Goal: Obtain resource: Obtain resource

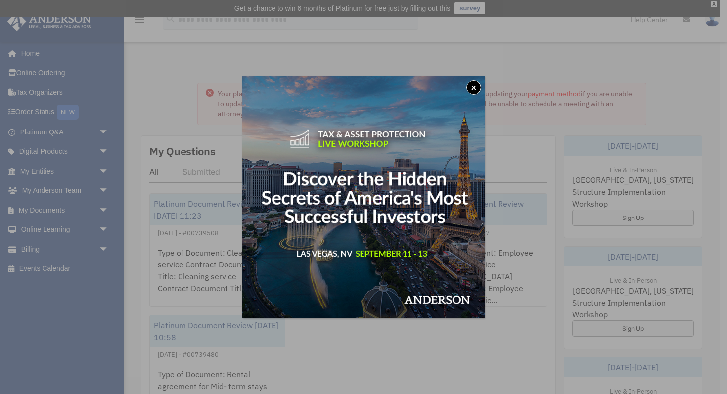
click at [46, 211] on div "x" at bounding box center [363, 197] width 727 height 394
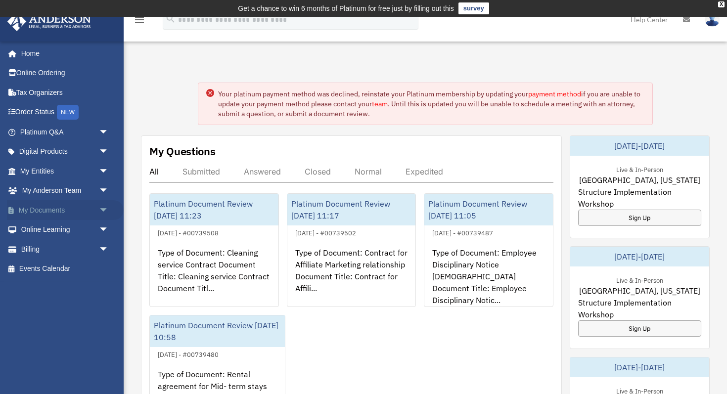
click at [101, 210] on span "arrow_drop_down" at bounding box center [109, 210] width 20 height 20
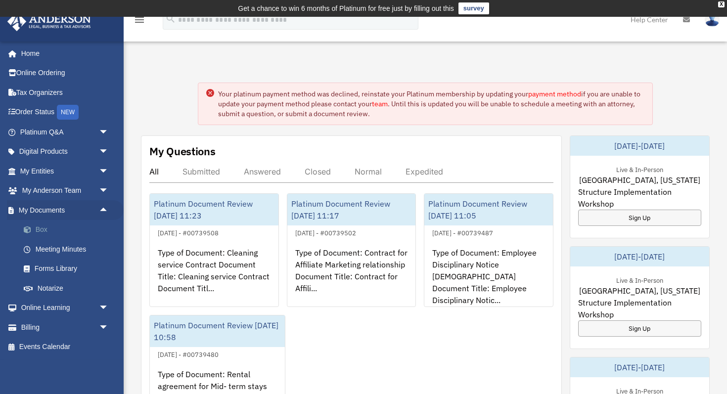
click at [41, 229] on link "Box" at bounding box center [69, 230] width 110 height 20
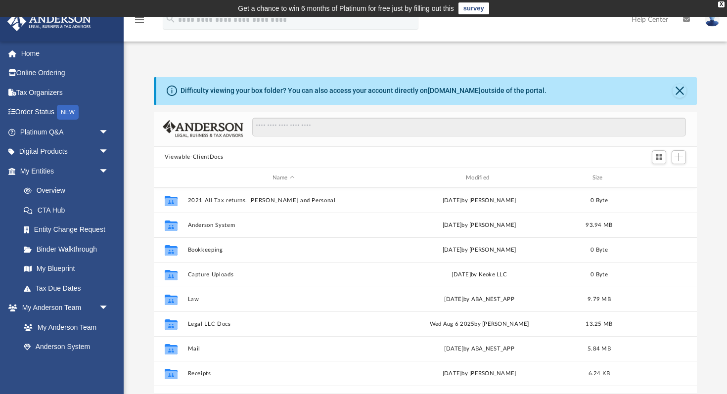
scroll to position [224, 543]
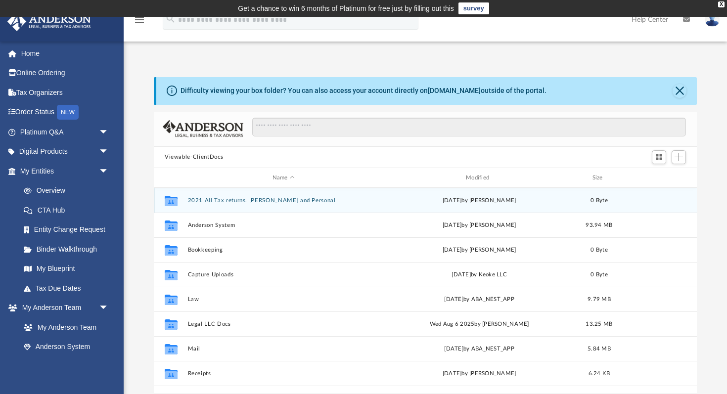
click at [221, 198] on button "2021 All Tax returns. [PERSON_NAME] and Personal" at bounding box center [283, 200] width 191 height 6
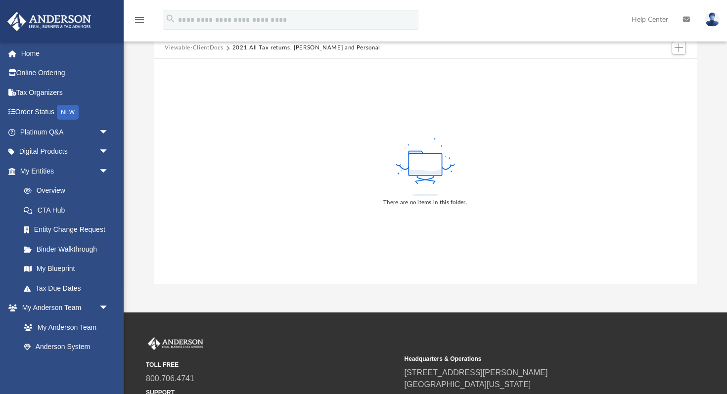
scroll to position [23, 0]
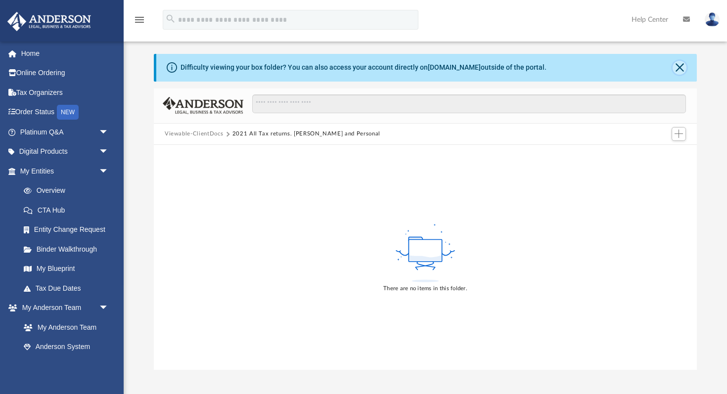
click at [682, 71] on button "Close" at bounding box center [679, 68] width 14 height 14
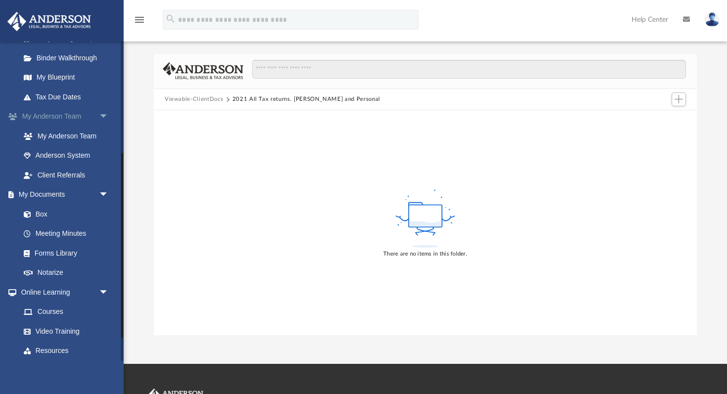
scroll to position [193, 0]
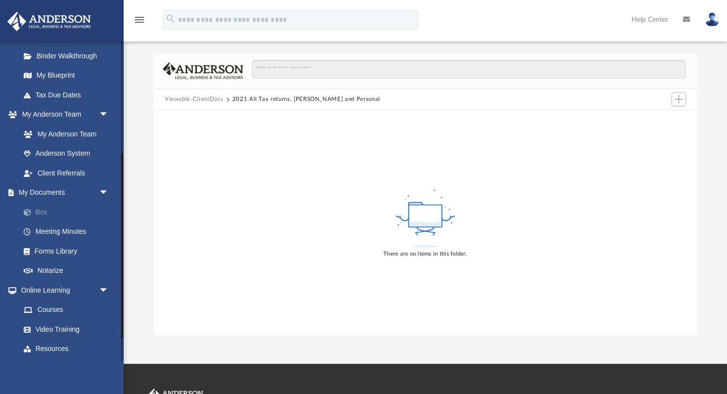
click at [48, 209] on link "Box" at bounding box center [69, 212] width 110 height 20
click at [198, 95] on button "Viewable-ClientDocs" at bounding box center [194, 99] width 58 height 9
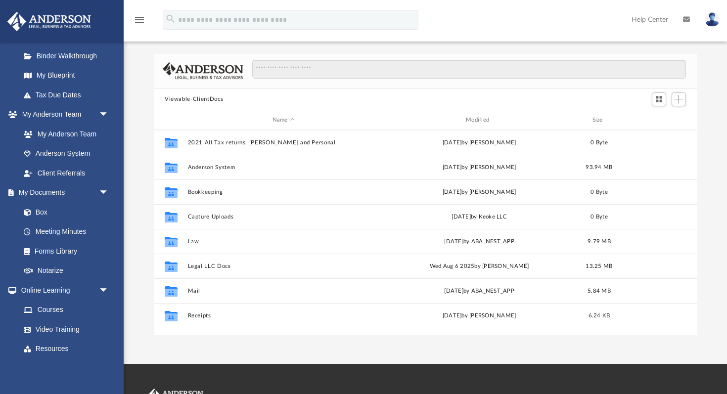
scroll to position [224, 543]
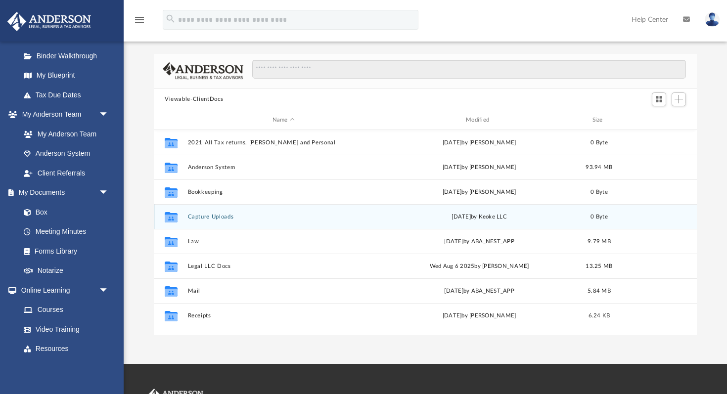
click at [273, 212] on div "Collaborated Folder Capture Uploads [DATE] by Keoke LLC 0 Byte" at bounding box center [425, 216] width 543 height 25
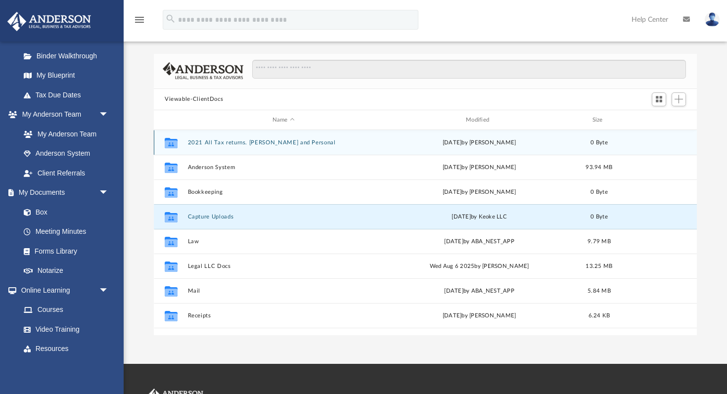
click at [209, 146] on div "Collaborated Folder 2021 All Tax returns. [PERSON_NAME] and Personal [DATE] by …" at bounding box center [425, 142] width 543 height 25
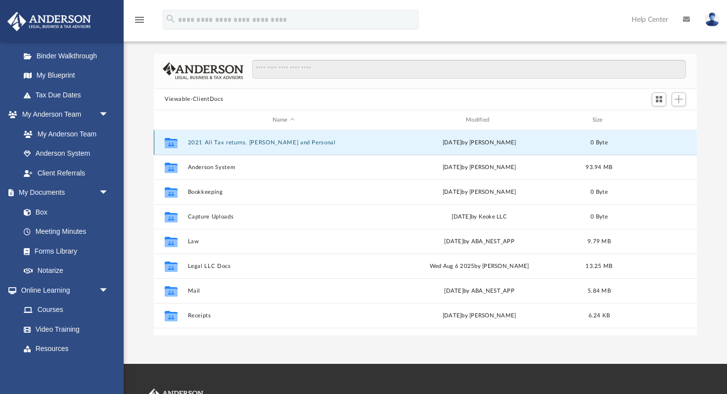
click at [209, 143] on button "2021 All Tax returns. [PERSON_NAME] and Personal" at bounding box center [283, 142] width 191 height 6
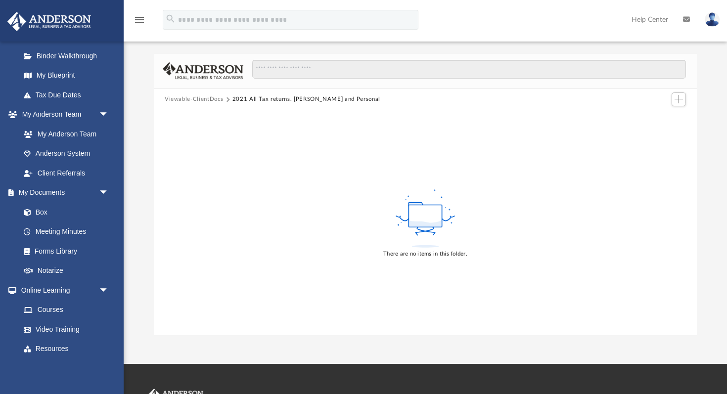
click at [201, 98] on button "Viewable-ClientDocs" at bounding box center [194, 99] width 58 height 9
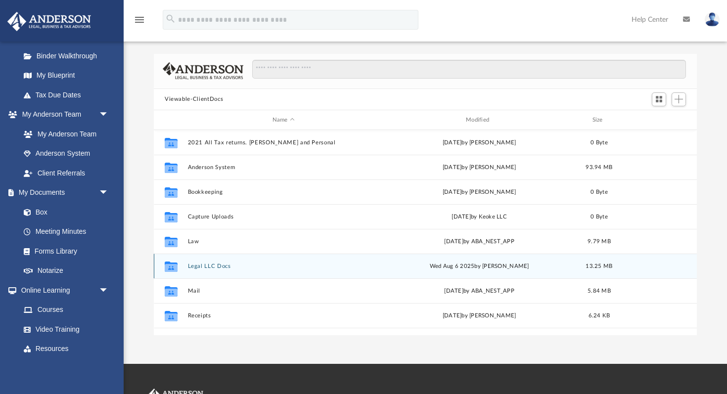
scroll to position [0, 0]
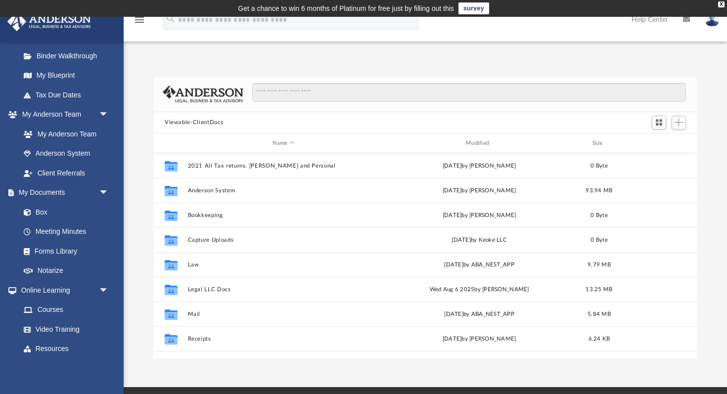
click at [184, 122] on button "Viewable-ClientDocs" at bounding box center [194, 122] width 58 height 9
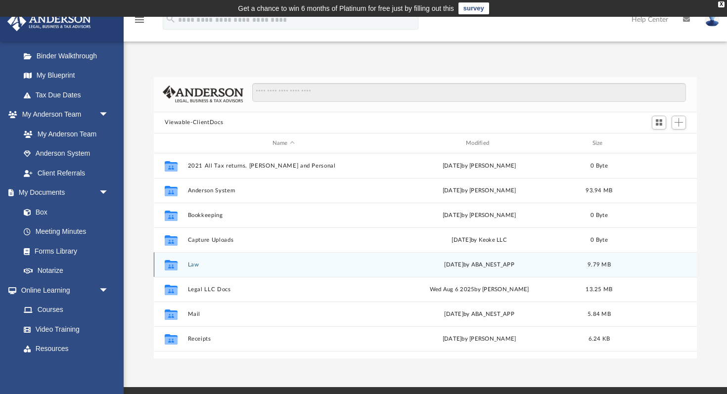
click at [190, 261] on button "Law" at bounding box center [283, 264] width 191 height 6
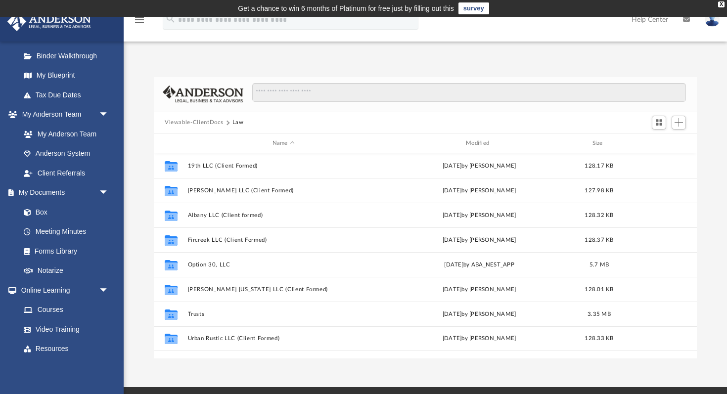
click at [187, 122] on button "Viewable-ClientDocs" at bounding box center [194, 122] width 58 height 9
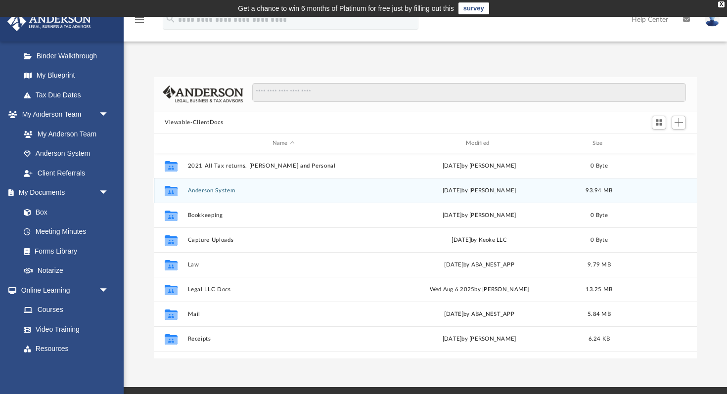
click at [214, 188] on button "Anderson System" at bounding box center [283, 190] width 191 height 6
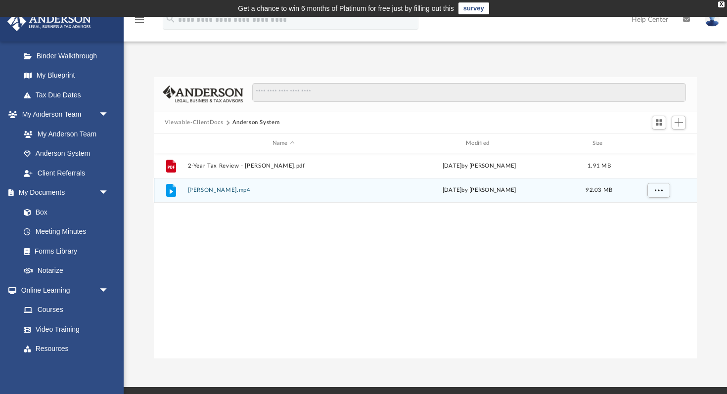
click at [220, 190] on button "[PERSON_NAME].mp4" at bounding box center [283, 190] width 191 height 6
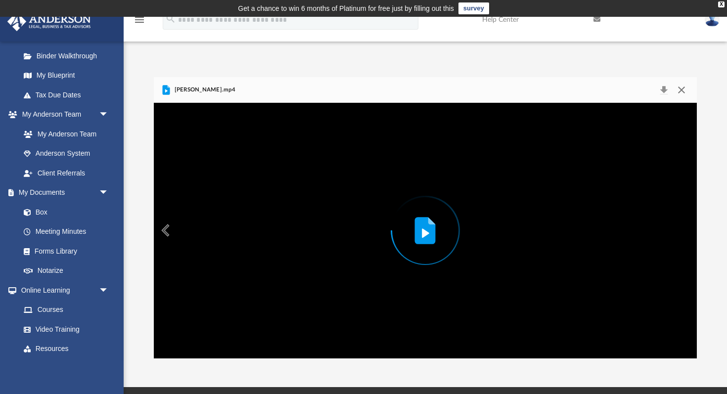
click at [682, 86] on button "Close" at bounding box center [681, 90] width 18 height 14
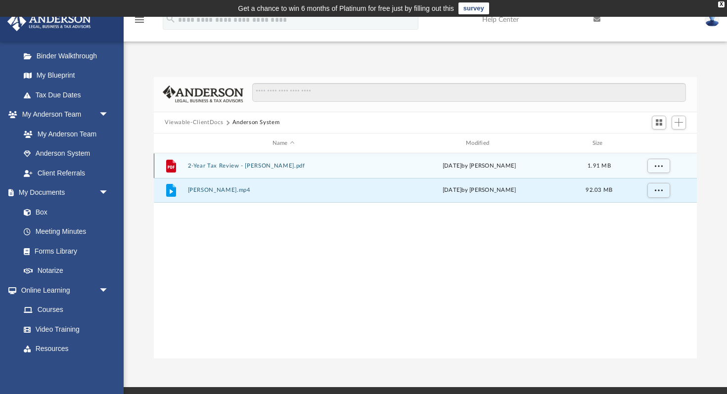
click at [224, 164] on button "2-Year Tax Review - [PERSON_NAME].pdf" at bounding box center [283, 166] width 191 height 6
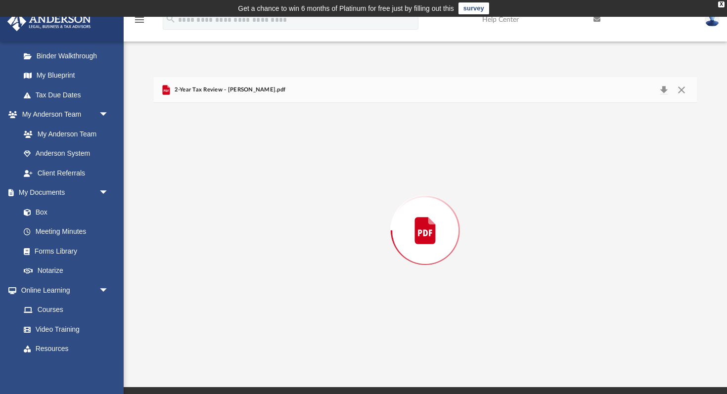
click at [224, 164] on div "Preview" at bounding box center [425, 230] width 543 height 255
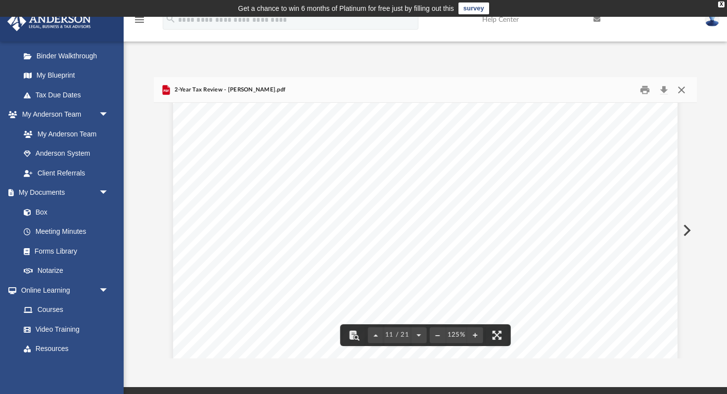
click at [682, 92] on button "Close" at bounding box center [681, 89] width 18 height 15
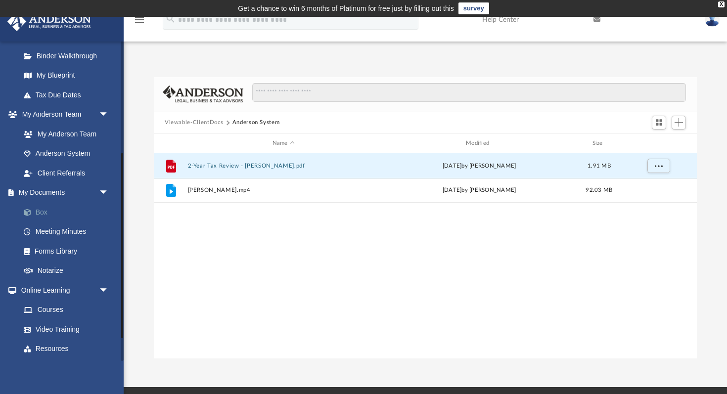
click at [39, 210] on link "Box" at bounding box center [69, 212] width 110 height 20
click at [190, 125] on button "Viewable-ClientDocs" at bounding box center [194, 122] width 58 height 9
click at [192, 121] on button "Viewable-ClientDocs" at bounding box center [194, 122] width 58 height 9
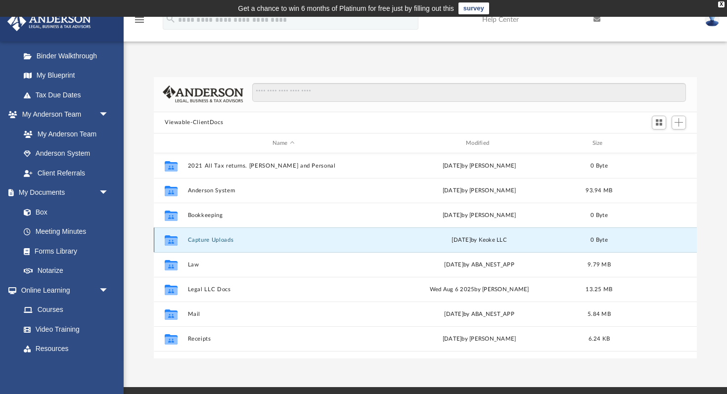
click at [213, 240] on button "Capture Uploads" at bounding box center [283, 240] width 191 height 6
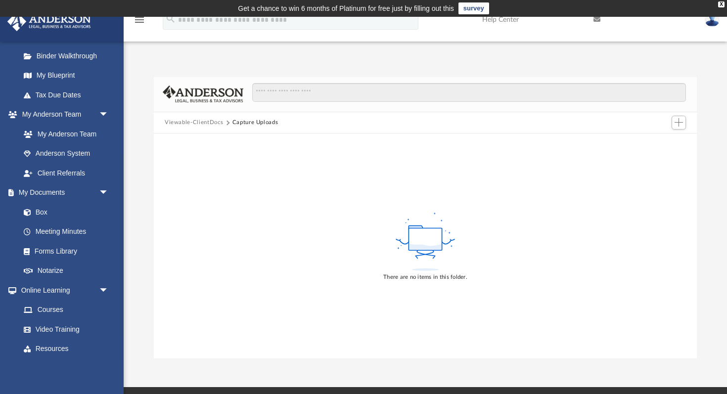
click at [186, 123] on button "Viewable-ClientDocs" at bounding box center [194, 122] width 58 height 9
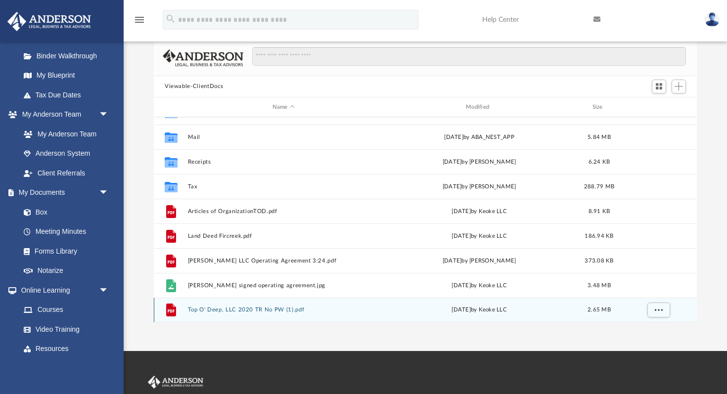
scroll to position [45, 0]
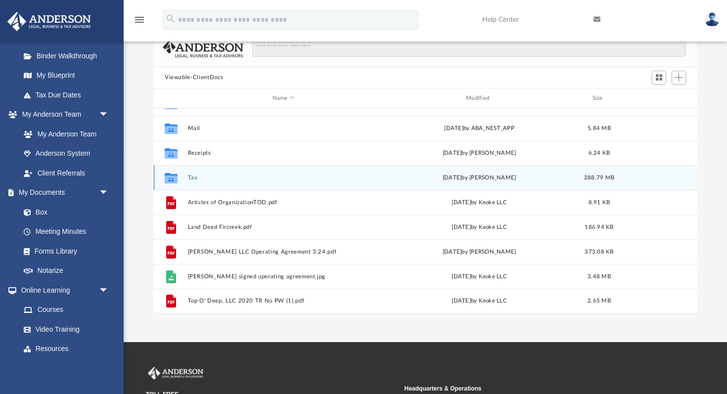
click at [194, 174] on button "Tax" at bounding box center [283, 177] width 191 height 6
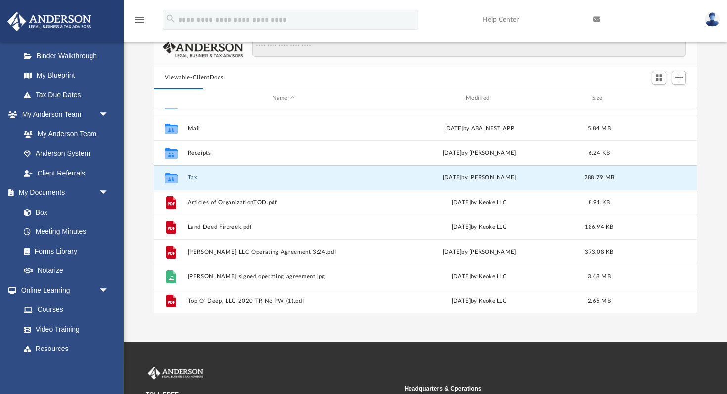
click at [194, 177] on button "Tax" at bounding box center [283, 177] width 191 height 6
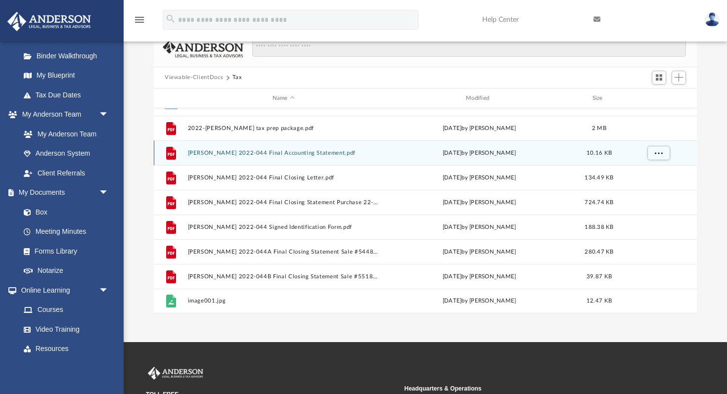
scroll to position [0, 0]
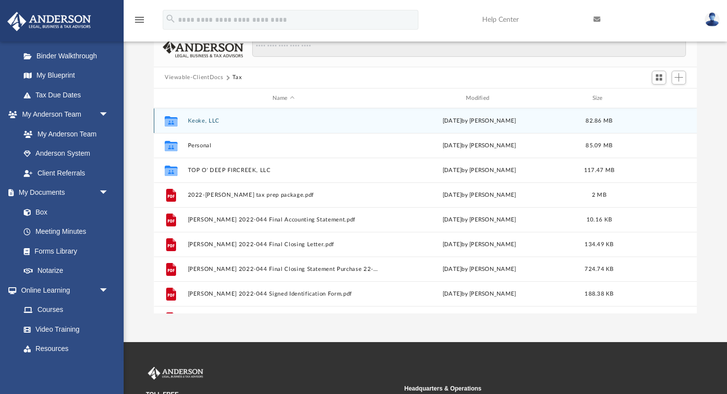
click at [201, 123] on button "Keoke, LLC" at bounding box center [283, 121] width 191 height 6
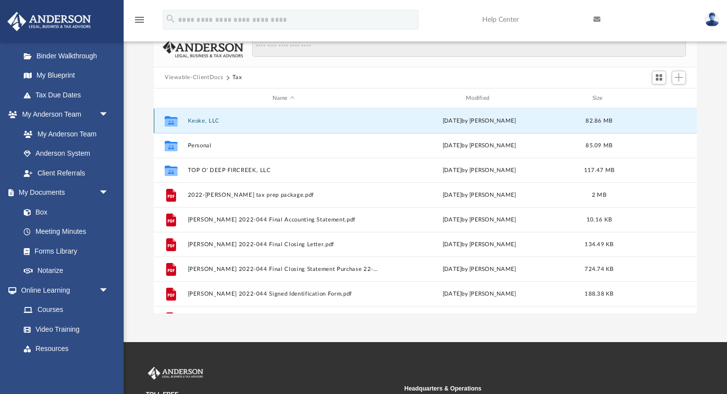
click at [201, 123] on button "Keoke, LLC" at bounding box center [283, 121] width 191 height 6
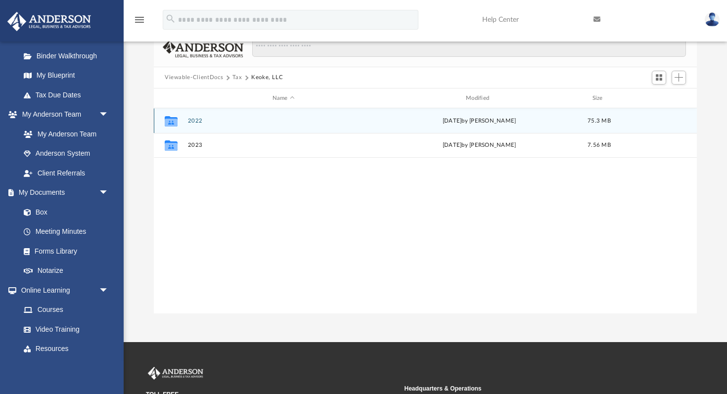
click at [196, 121] on button "2022" at bounding box center [283, 121] width 191 height 6
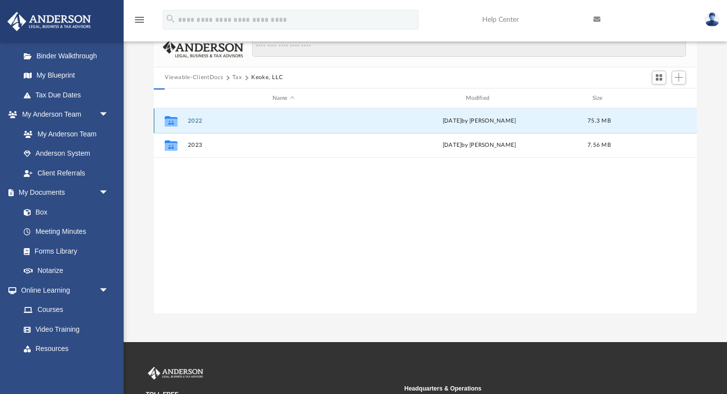
click at [196, 121] on button "2022" at bounding box center [283, 121] width 191 height 6
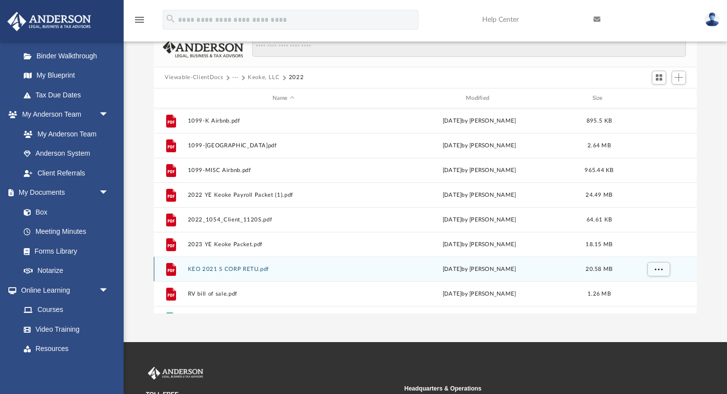
click at [222, 270] on button "KEO 2021 S CORP RETU.pdf" at bounding box center [283, 269] width 191 height 6
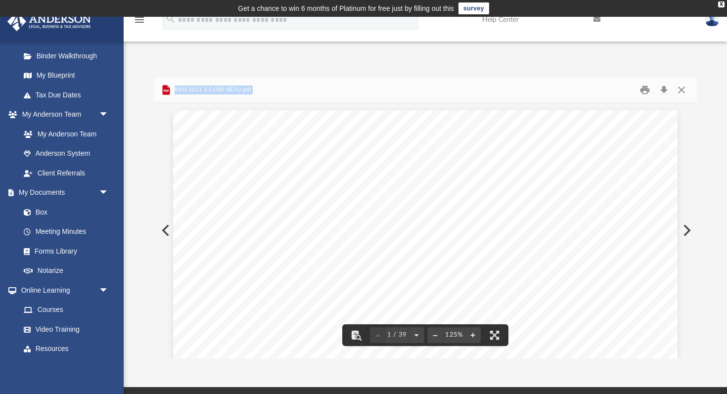
click at [686, 231] on button "Preview" at bounding box center [686, 230] width 22 height 28
click at [683, 233] on button "Preview" at bounding box center [686, 230] width 22 height 28
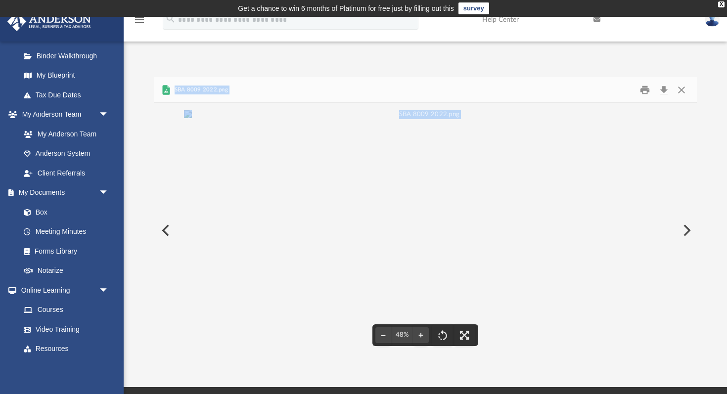
click at [616, 119] on img "File preview" at bounding box center [425, 114] width 483 height 9
click at [686, 231] on button "Preview" at bounding box center [686, 230] width 22 height 28
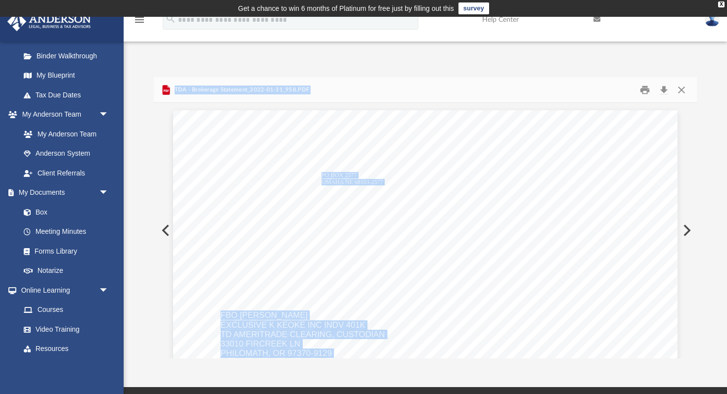
click at [686, 232] on button "Preview" at bounding box center [686, 230] width 22 height 28
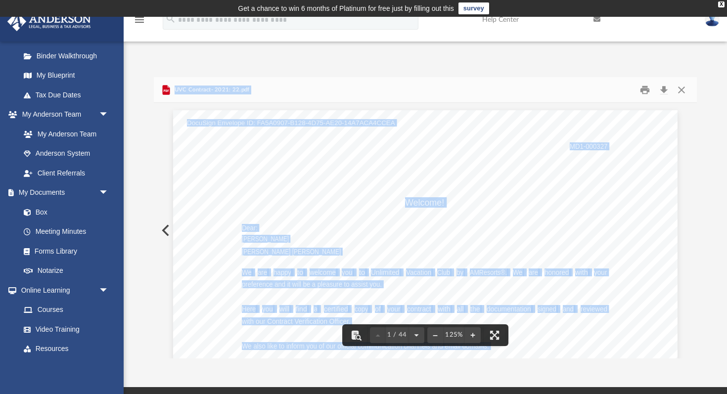
click at [683, 88] on button "Close" at bounding box center [681, 89] width 18 height 15
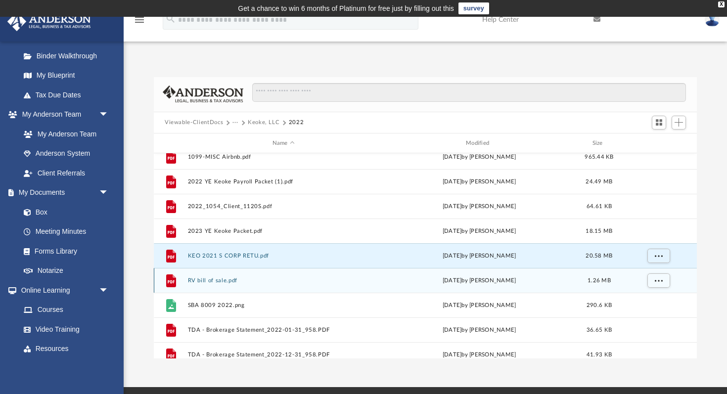
scroll to position [59, 0]
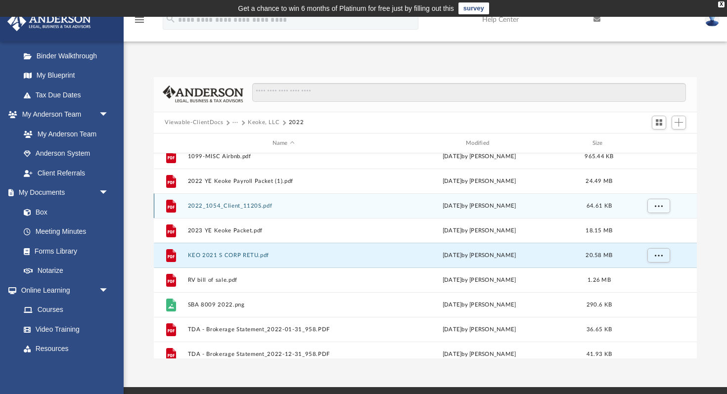
click at [212, 206] on button "2022_1054_Client_1120S.pdf" at bounding box center [283, 206] width 191 height 6
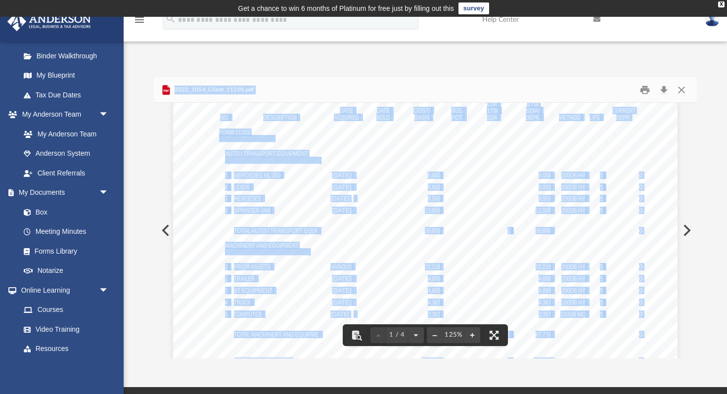
scroll to position [122, 0]
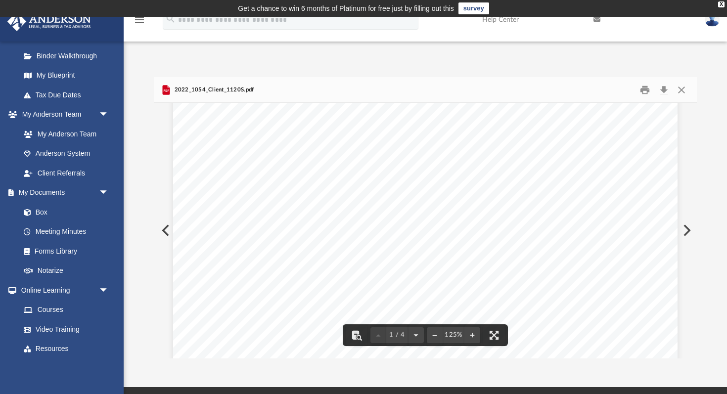
click at [148, 334] on div "Difficulty viewing your box folder? You can also access your account directly o…" at bounding box center [425, 217] width 603 height 281
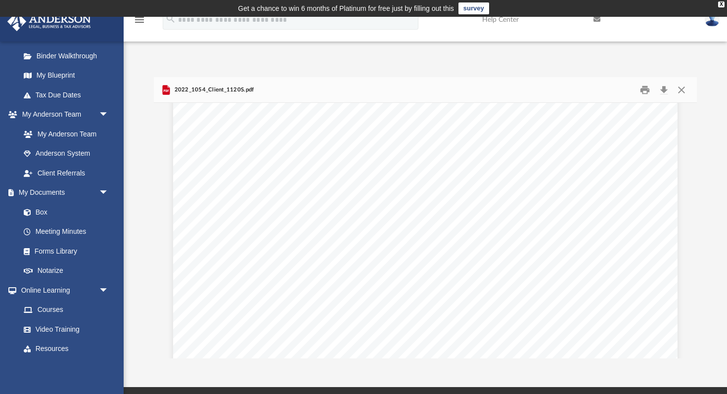
scroll to position [2413, 0]
click at [331, 307] on div "PRIOR CUR SPECIAL 179/ PRIOR SALVAG DATE DATE COST/ BUS. 179 DEPR. BONUS/ DEC. …" at bounding box center [425, 25] width 504 height 652
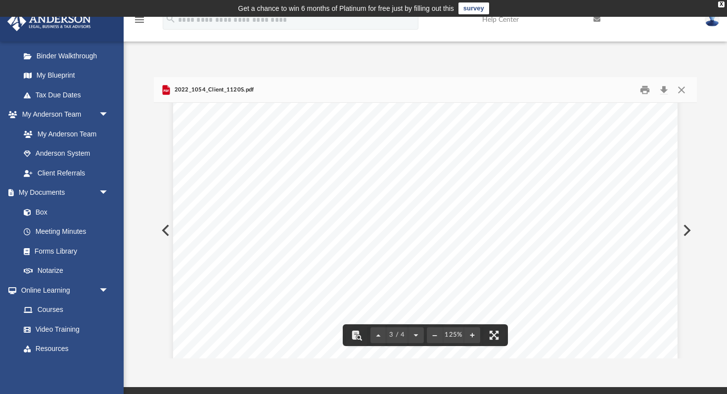
scroll to position [1371, 0]
click at [44, 208] on link "Box" at bounding box center [69, 212] width 110 height 20
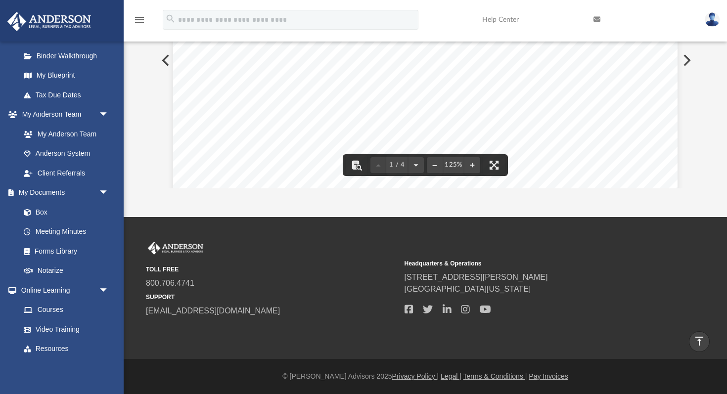
scroll to position [0, 0]
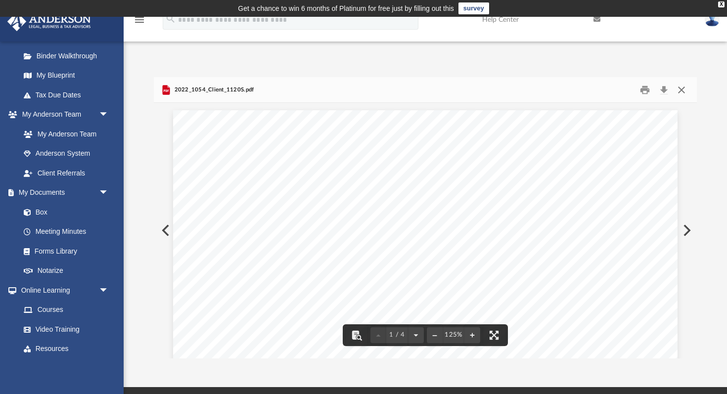
click at [680, 91] on button "Close" at bounding box center [681, 89] width 18 height 15
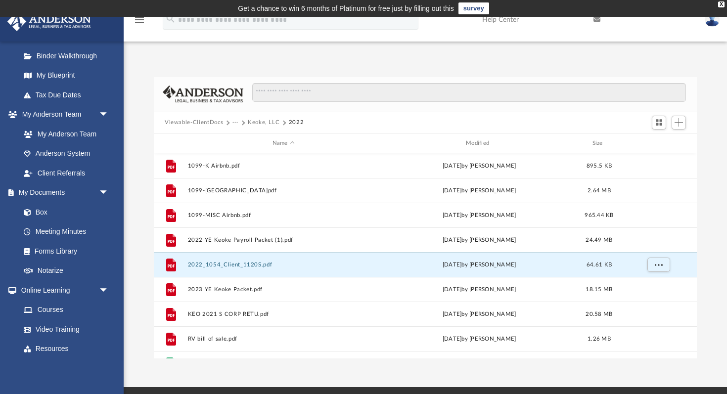
click at [213, 122] on button "Viewable-ClientDocs" at bounding box center [194, 122] width 58 height 9
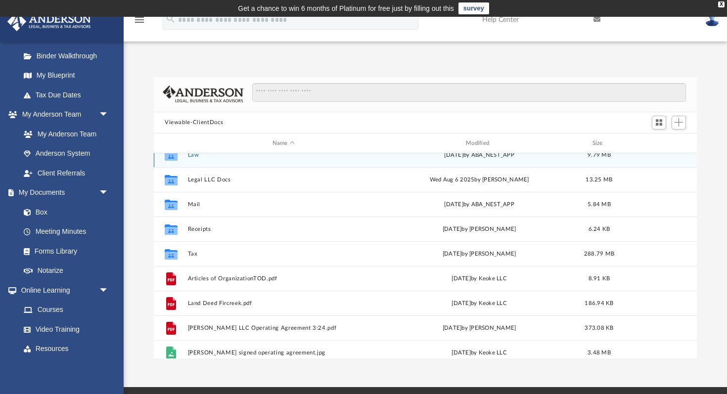
scroll to position [120, 0]
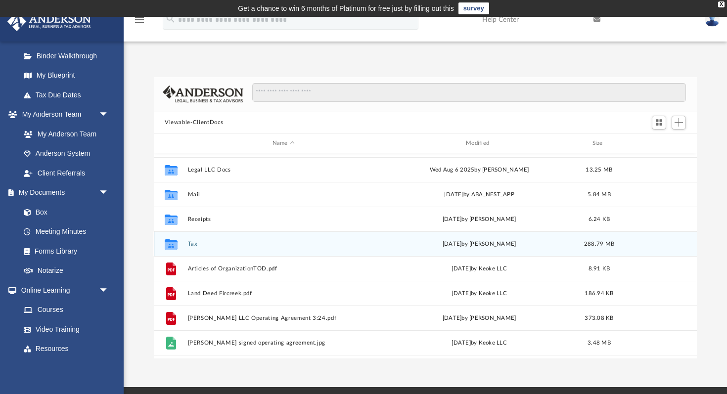
click at [187, 237] on div "Collaborated Folder Tax [DATE] by [PERSON_NAME] 288.79 MB" at bounding box center [425, 243] width 543 height 25
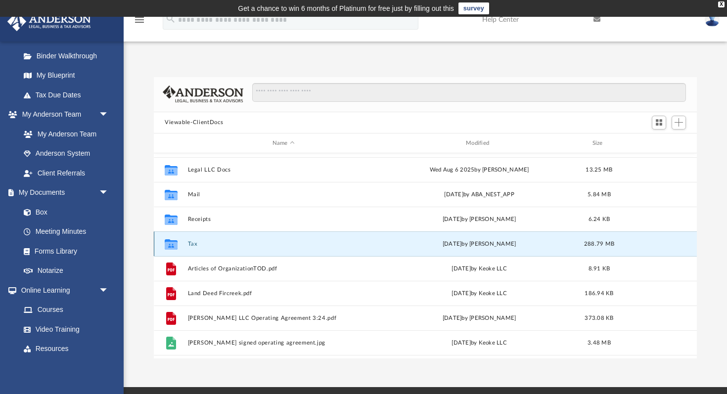
click at [190, 243] on button "Tax" at bounding box center [283, 244] width 191 height 6
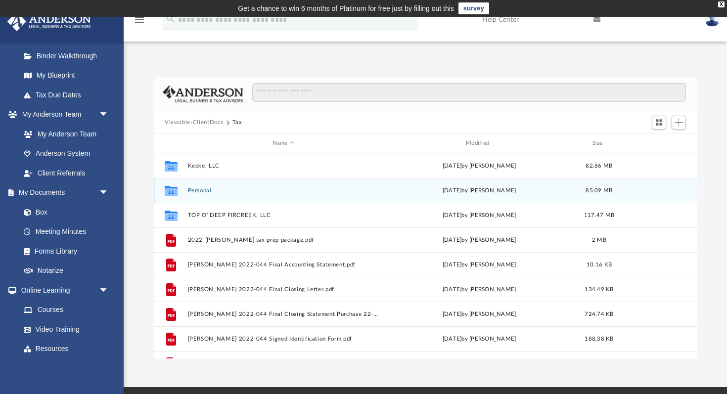
click at [206, 191] on button "Personal" at bounding box center [283, 190] width 191 height 6
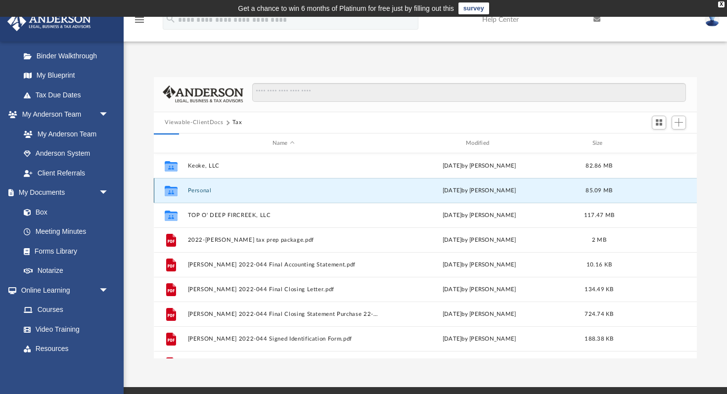
click at [206, 191] on button "Personal" at bounding box center [283, 190] width 191 height 6
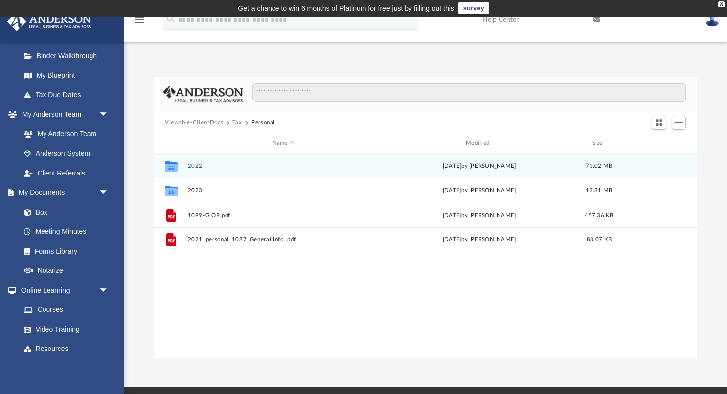
click at [190, 170] on div "Collaborated Folder 2022 [DATE] by [PERSON_NAME] 71.02 MB" at bounding box center [425, 165] width 543 height 25
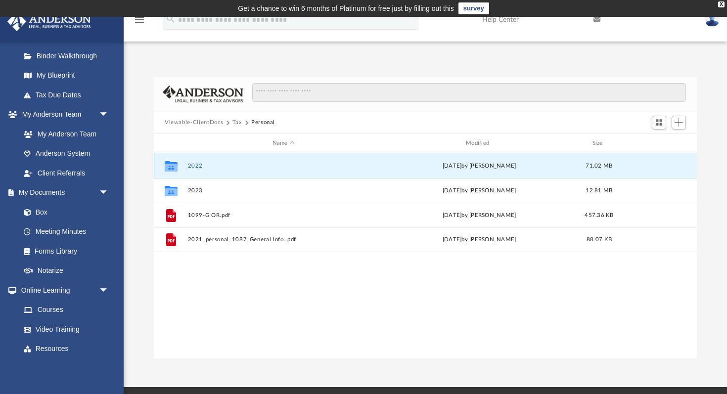
click at [193, 164] on button "2022" at bounding box center [283, 166] width 191 height 6
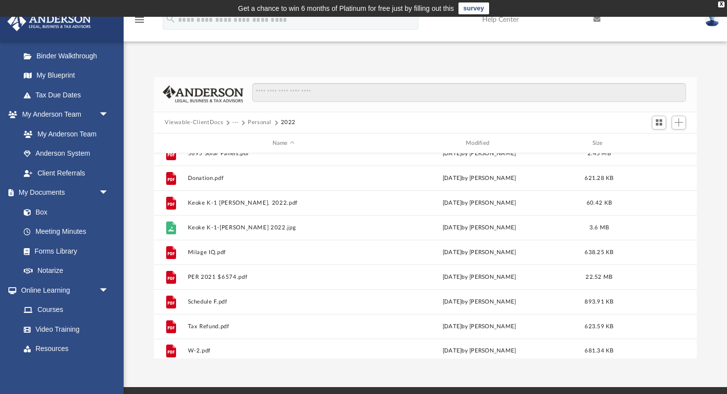
scroll to position [289, 0]
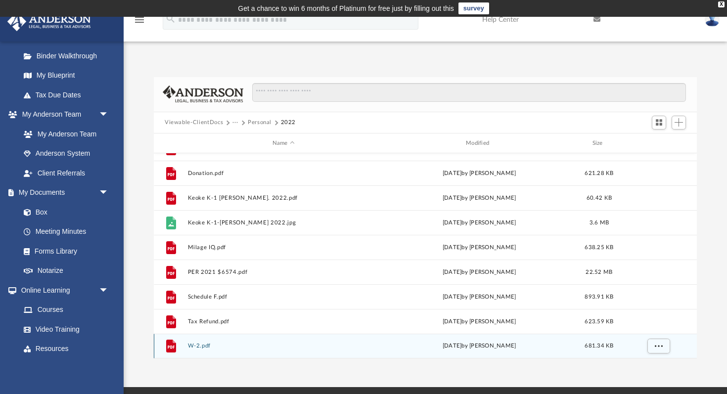
click at [203, 343] on button "W-2.pdf" at bounding box center [283, 346] width 191 height 6
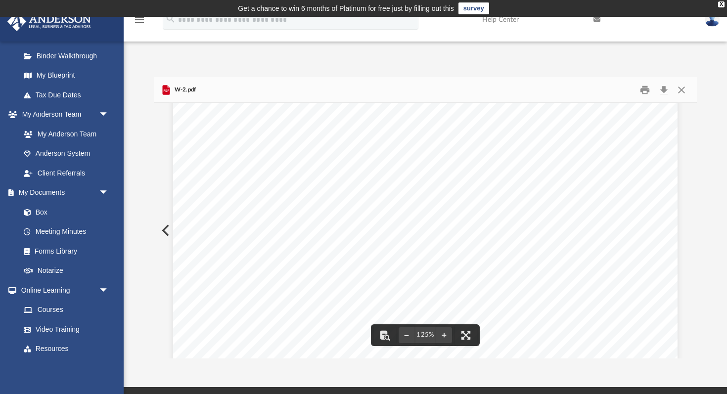
scroll to position [42, 0]
